Goal: Find contact information: Find contact information

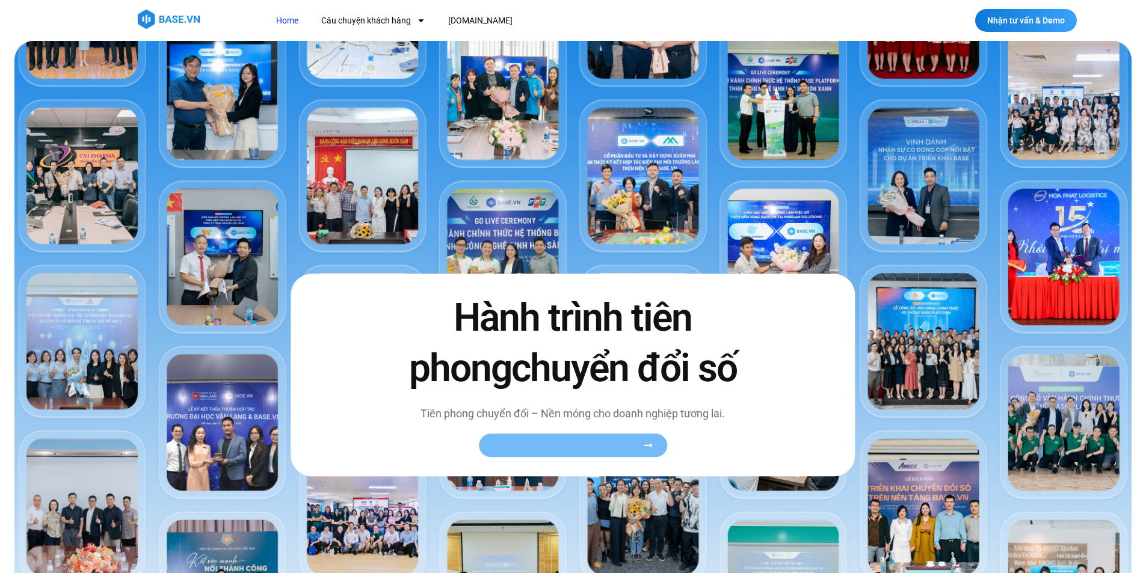
click at [587, 441] on span "Xem toàn bộ câu chuyện khách hàng" at bounding box center [566, 445] width 147 height 9
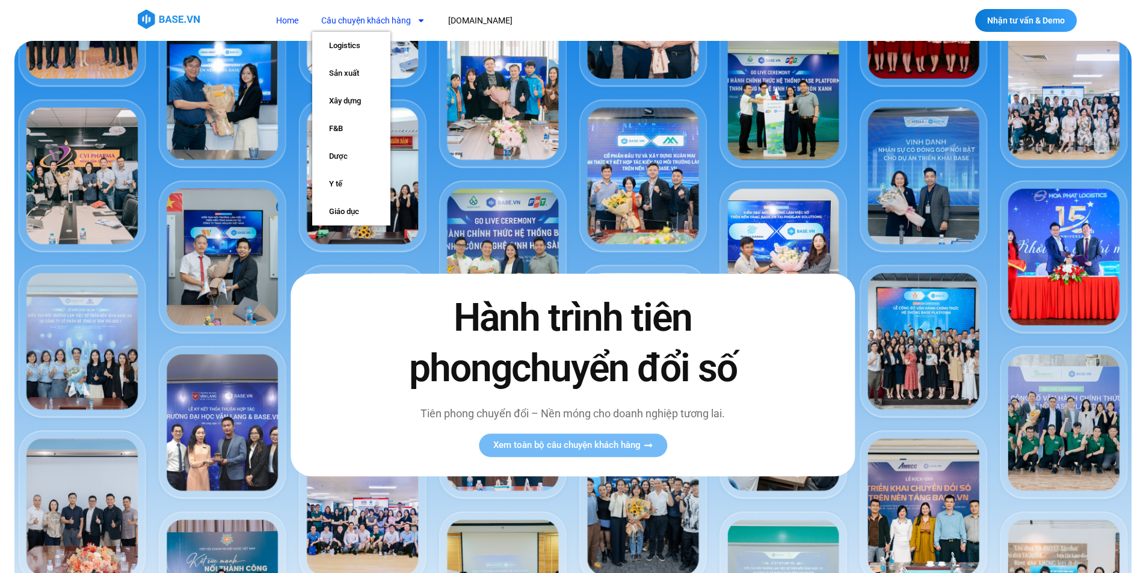
click at [421, 19] on icon "Menu" at bounding box center [421, 20] width 8 height 8
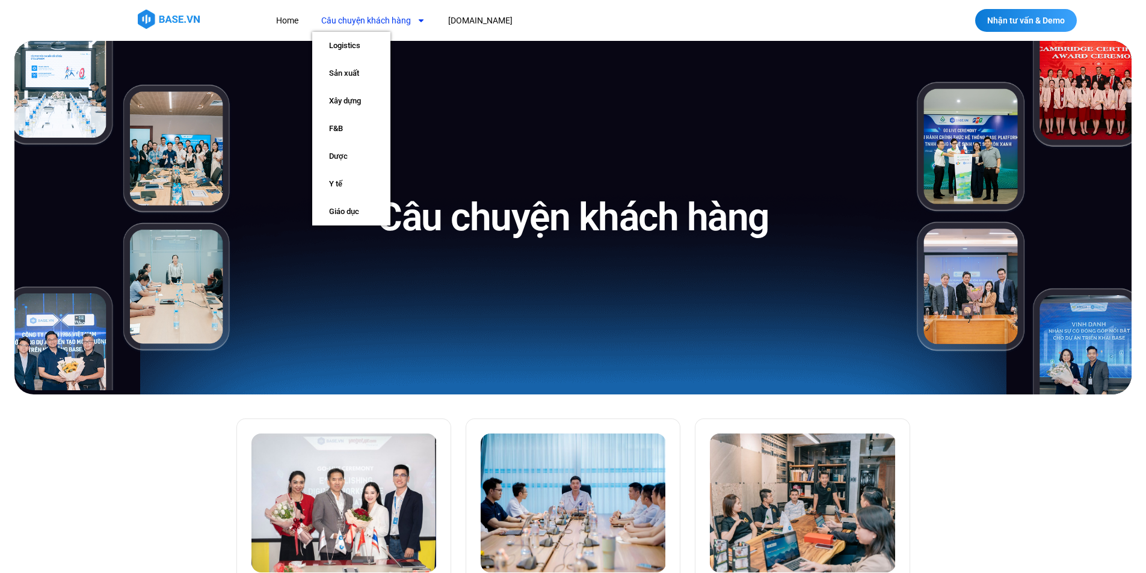
click at [422, 23] on icon "Menu" at bounding box center [421, 20] width 8 height 8
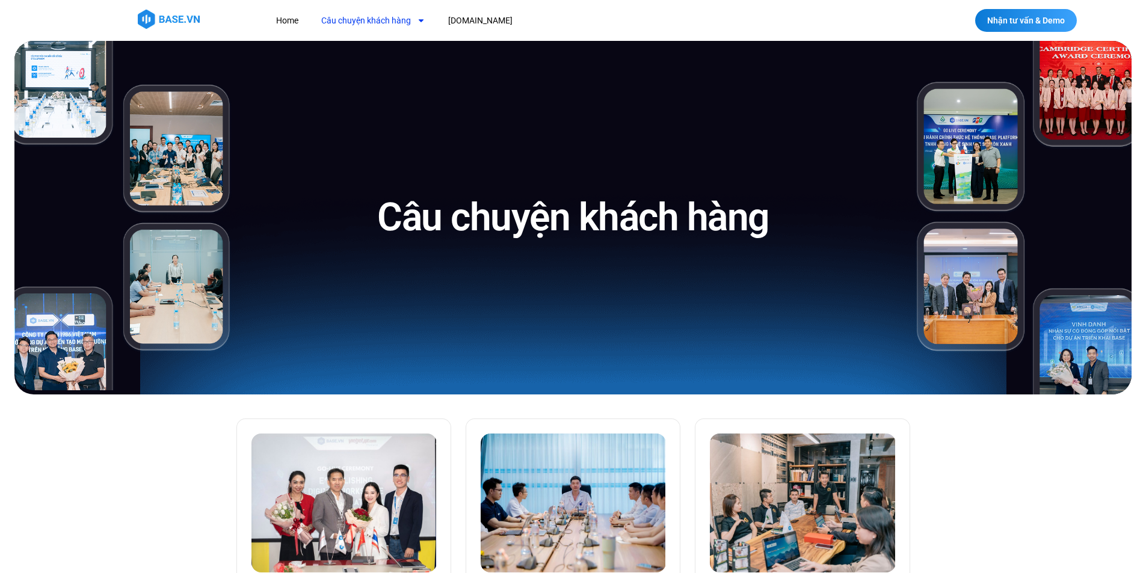
click at [422, 23] on icon "Menu" at bounding box center [421, 20] width 8 height 8
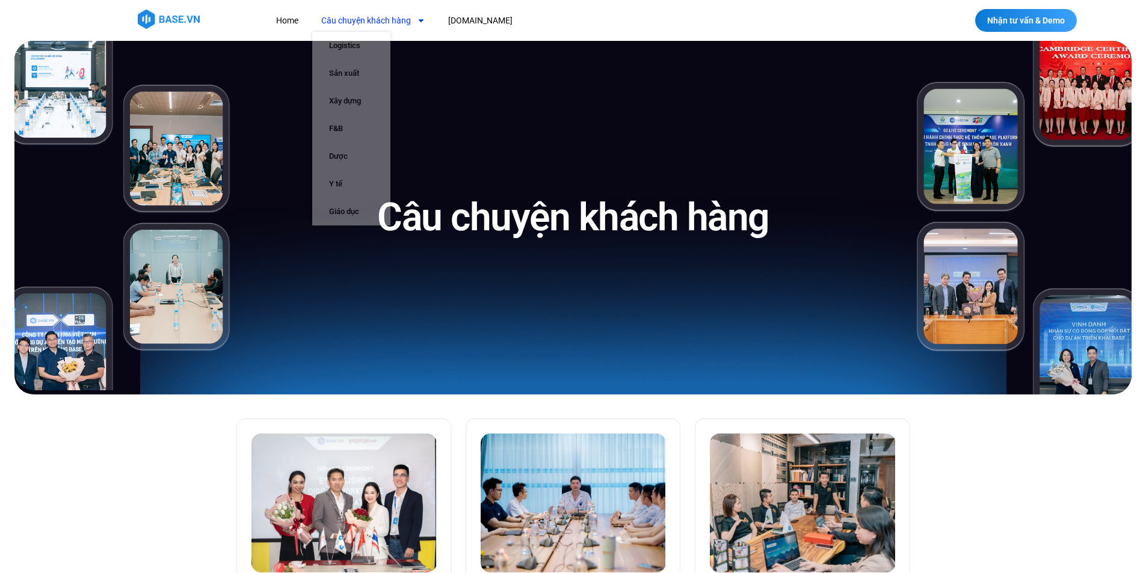
click at [610, 20] on nav "Home Câu chuyện khách hàng Logistics Sản xuất Xây dựng F&B Dược Y tế Giáo dục […" at bounding box center [500, 21] width 466 height 22
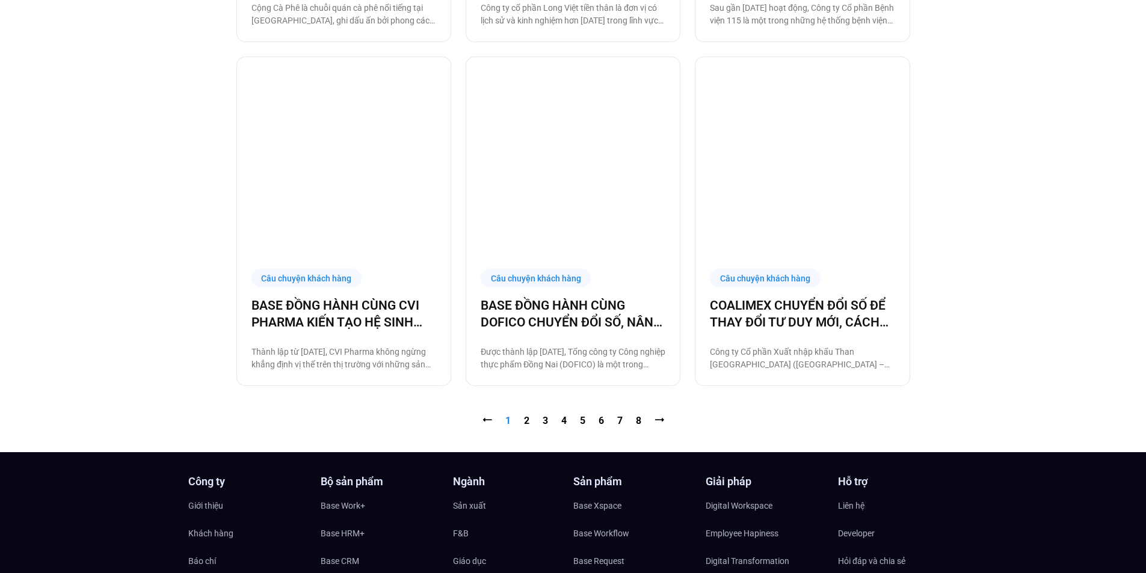
scroll to position [1324, 0]
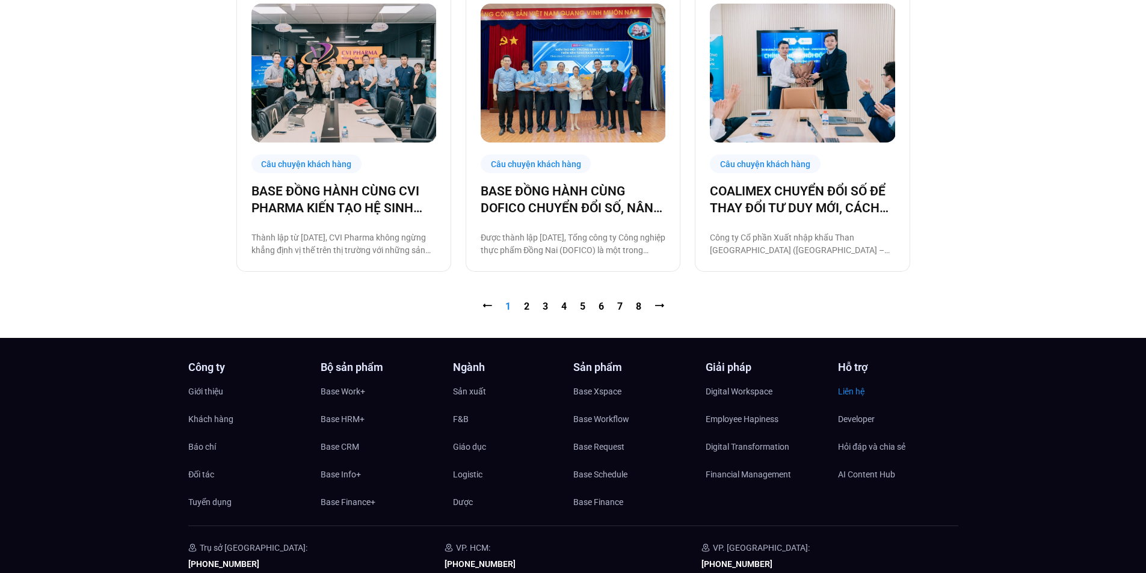
click at [848, 389] on span "Liên hệ" at bounding box center [851, 392] width 26 height 18
